Goal: Task Accomplishment & Management: Manage account settings

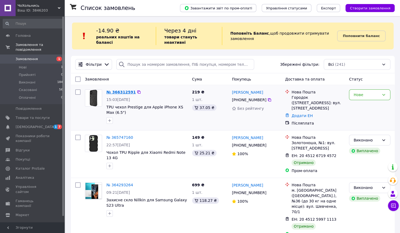
click at [123, 92] on link "№ 366312591" at bounding box center [120, 92] width 29 height 4
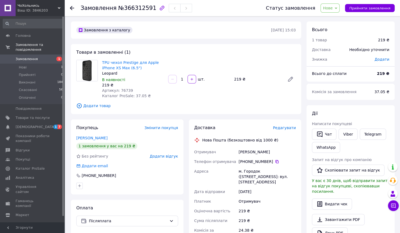
click at [125, 89] on span "Артикул: 76739" at bounding box center [117, 90] width 31 height 4
copy span "76739"
click at [333, 9] on span "Нове" at bounding box center [328, 8] width 10 height 4
click at [334, 16] on li "Прийнято" at bounding box center [333, 19] width 25 height 8
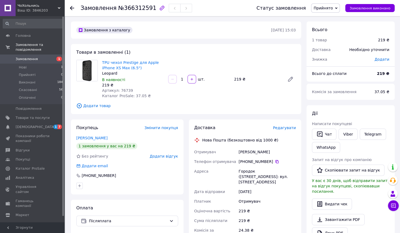
click at [254, 151] on div "[PERSON_NAME]" at bounding box center [267, 152] width 59 height 10
click at [243, 152] on div "[PERSON_NAME]" at bounding box center [267, 152] width 59 height 10
copy div "[PERSON_NAME]"
click at [247, 151] on div "[PERSON_NAME]" at bounding box center [267, 152] width 59 height 10
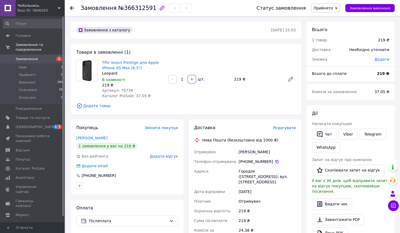
scroll to position [54, 0]
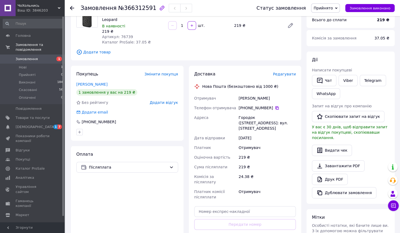
click at [275, 106] on icon at bounding box center [277, 108] width 4 height 4
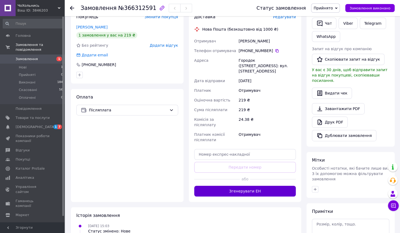
scroll to position [134, 0]
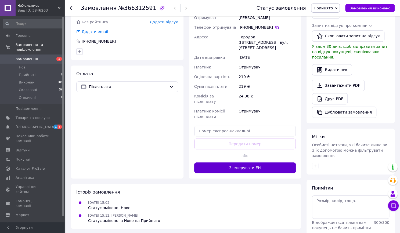
click at [256, 163] on button "Згенерувати ЕН" at bounding box center [245, 168] width 102 height 11
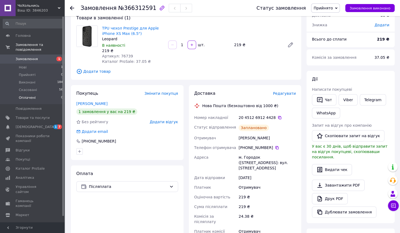
scroll to position [27, 0]
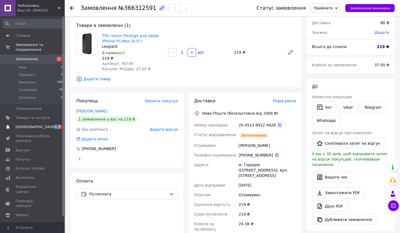
click at [48, 125] on span "[DEMOGRAPHIC_DATA]" at bounding box center [33, 127] width 34 height 5
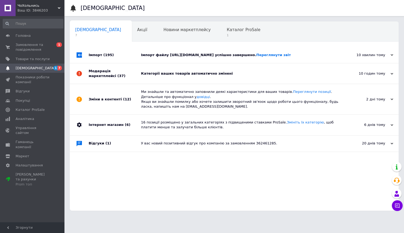
click at [150, 81] on div "Категорії ваших товарів автоматично змінені" at bounding box center [240, 73] width 199 height 20
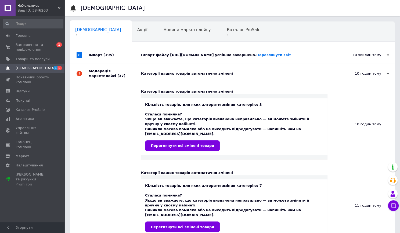
click at [141, 57] on div "Імпорт (195)" at bounding box center [115, 55] width 52 height 16
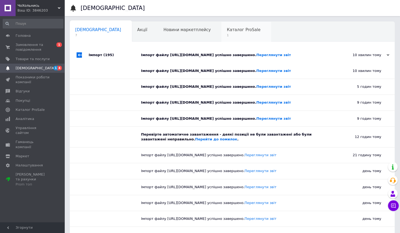
click at [227, 31] on span "Каталог ProSale" at bounding box center [244, 29] width 34 height 5
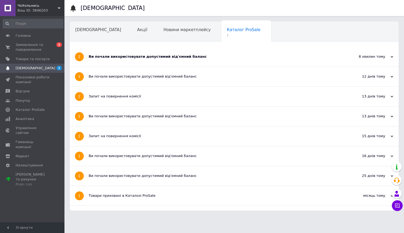
click at [138, 55] on div "Ви почали використовувати допустимий від'ємний баланс" at bounding box center [214, 56] width 251 height 5
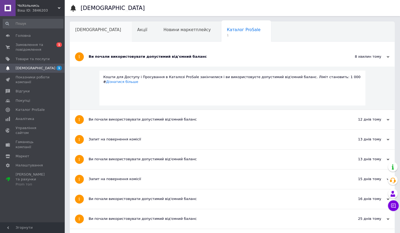
click at [102, 30] on div "[DEMOGRAPHIC_DATA]" at bounding box center [101, 32] width 62 height 20
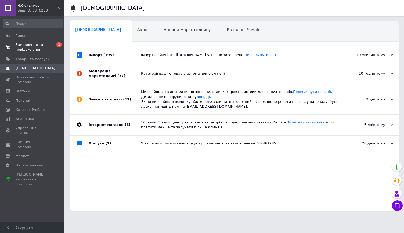
click at [51, 45] on span "0 1" at bounding box center [57, 47] width 15 height 10
